Goal: Information Seeking & Learning: Learn about a topic

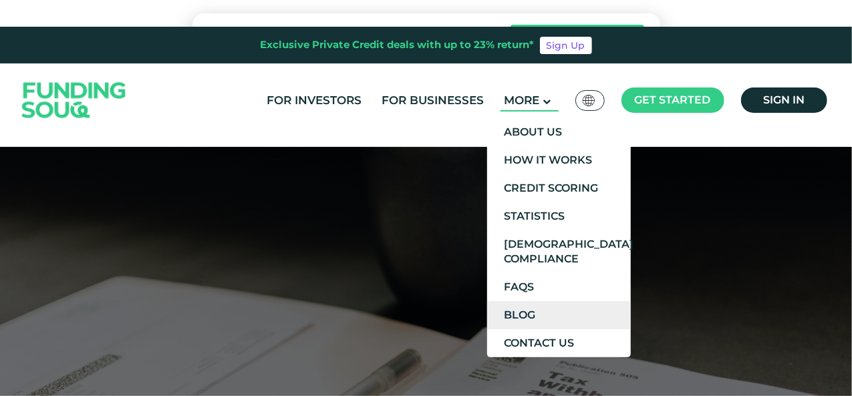
click at [509, 327] on link "Blog" at bounding box center [559, 315] width 144 height 28
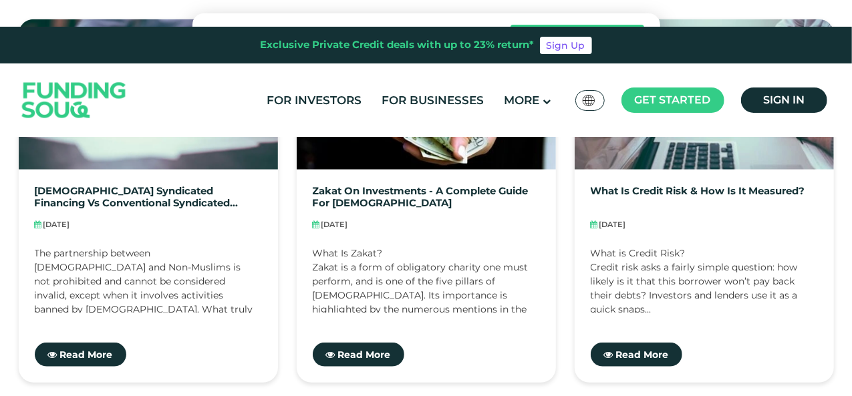
scroll to position [451, 0]
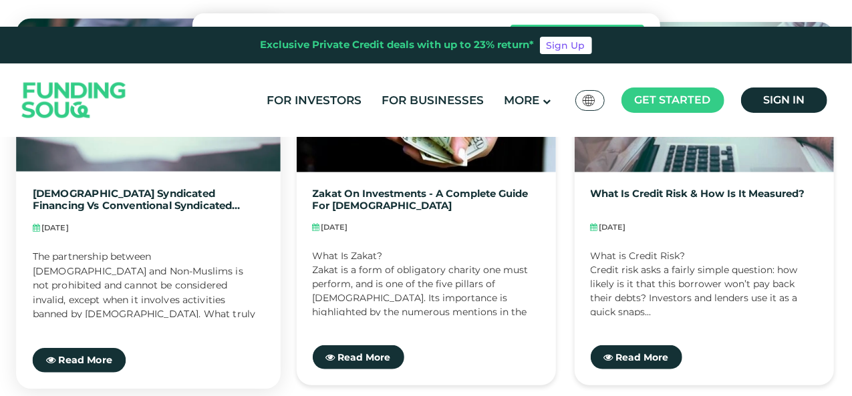
click at [178, 146] on img at bounding box center [148, 96] width 265 height 154
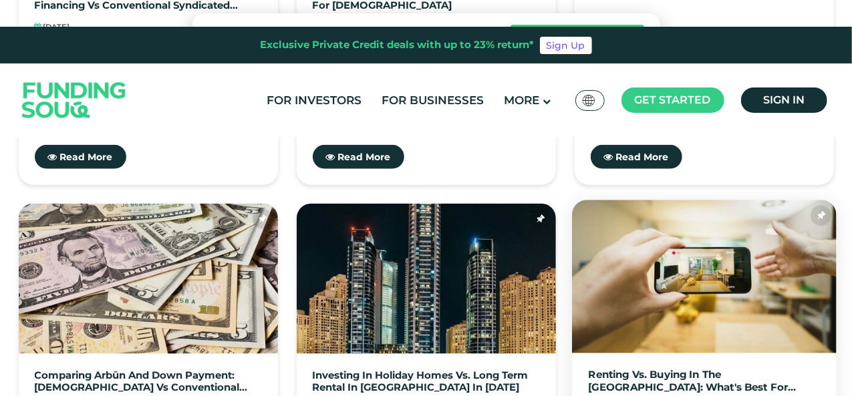
scroll to position [668, 0]
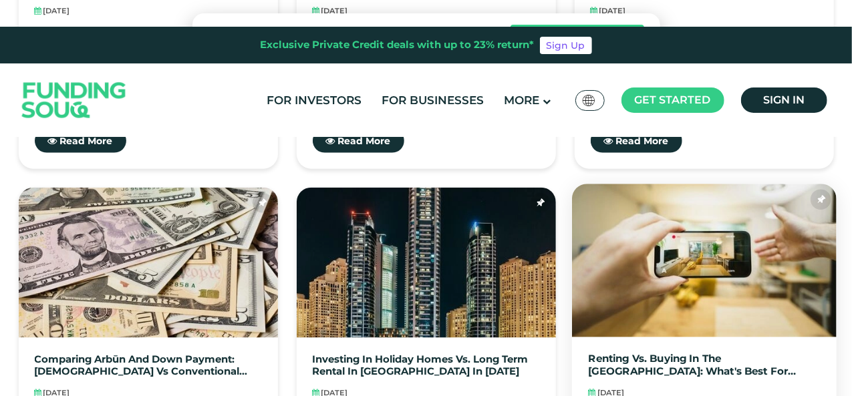
click at [610, 278] on img at bounding box center [704, 261] width 265 height 154
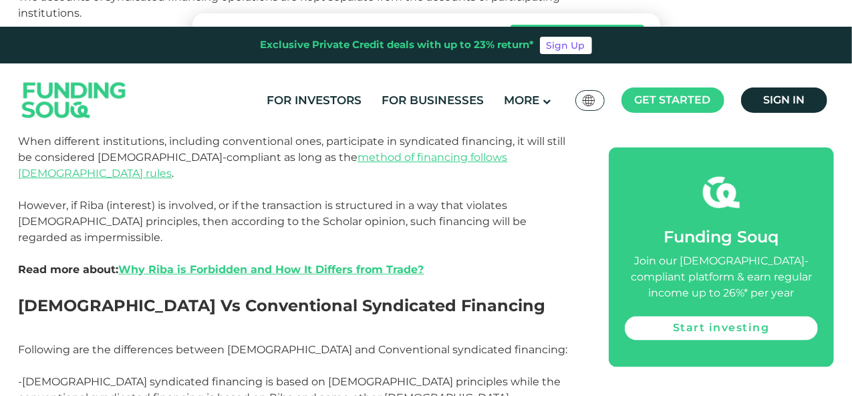
scroll to position [1012, 0]
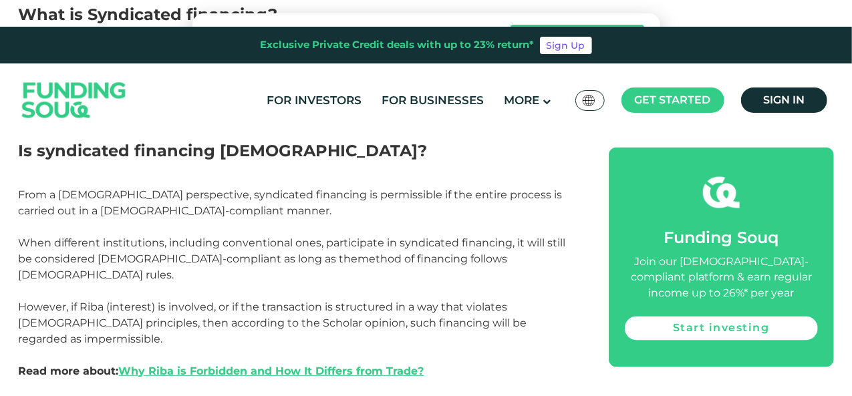
click at [386, 253] on link "method of financing follows Shariah rules" at bounding box center [263, 267] width 489 height 29
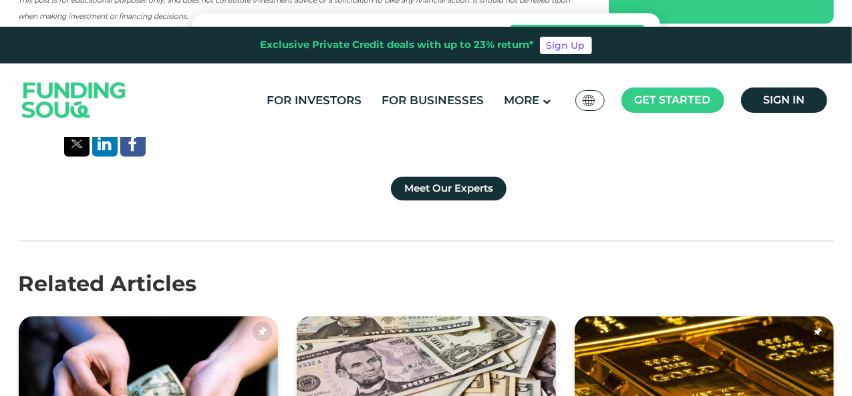
scroll to position [3965, 0]
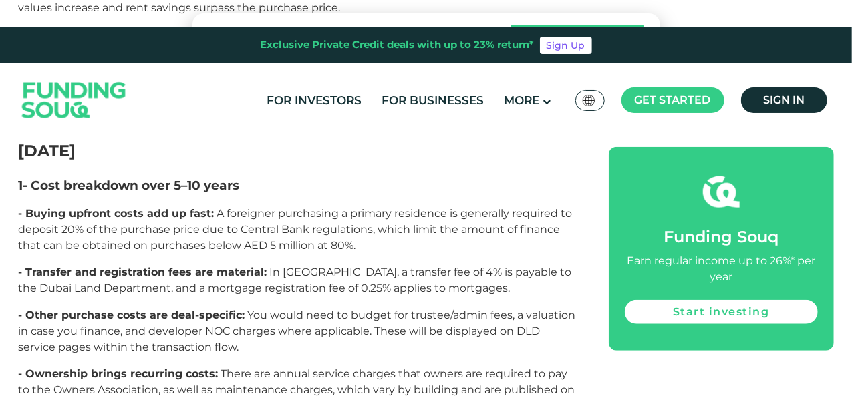
scroll to position [3052, 0]
